Goal: Navigation & Orientation: Find specific page/section

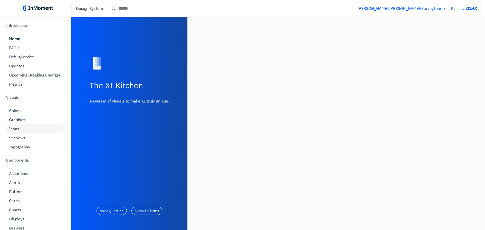
click at [21, 129] on div "Icons" at bounding box center [35, 128] width 59 height 9
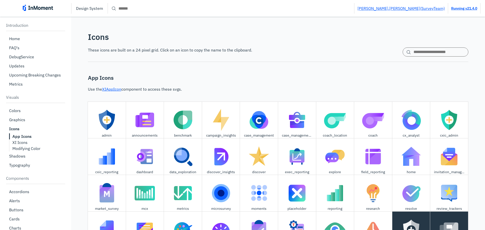
click at [33, 7] on img at bounding box center [38, 8] width 30 height 6
